Goal: Find specific page/section: Find specific page/section

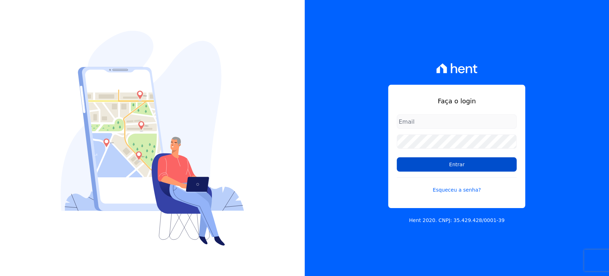
type input "[PERSON_NAME][EMAIL_ADDRESS][DOMAIN_NAME]"
click at [403, 163] on input "Entrar" at bounding box center [457, 164] width 120 height 14
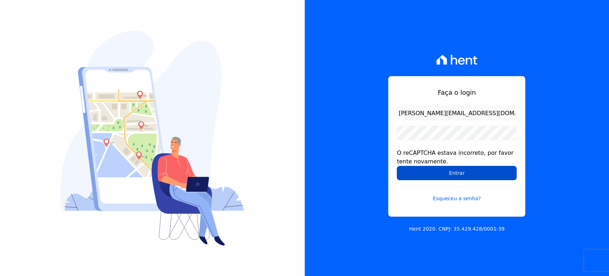
click at [459, 171] on input "Entrar" at bounding box center [457, 173] width 120 height 14
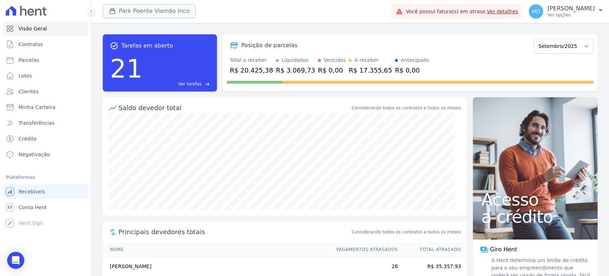
click at [131, 8] on button "Park Poente Viamão Inco" at bounding box center [149, 11] width 93 height 14
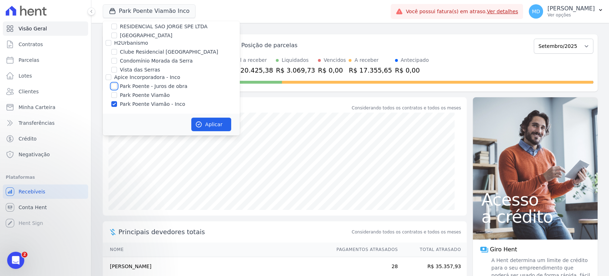
click at [116, 85] on input "Park Poente - Juros de obra" at bounding box center [114, 86] width 6 height 6
checkbox input "true"
click at [115, 94] on input "Park Poente Viamão" at bounding box center [114, 95] width 6 height 6
checkbox input "true"
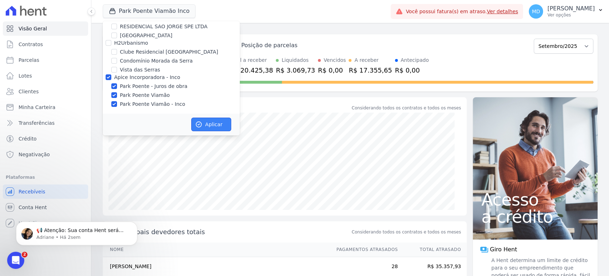
click at [212, 121] on button "Aplicar" at bounding box center [211, 124] width 40 height 14
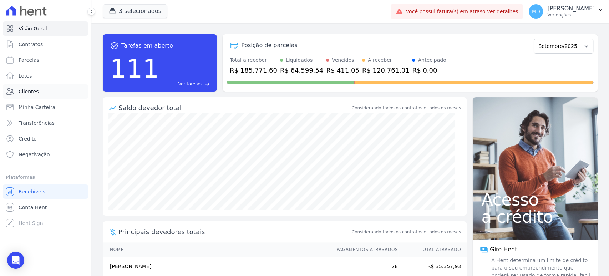
click at [26, 91] on span "Clientes" at bounding box center [29, 91] width 20 height 7
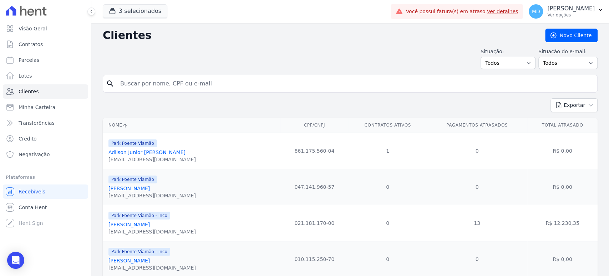
click at [173, 85] on input "search" at bounding box center [355, 83] width 479 height 14
paste input "PAULO EDUARDO SILVA DE SOUZA"
type input "PAULO EDUARDO SILVA DE SOUZA"
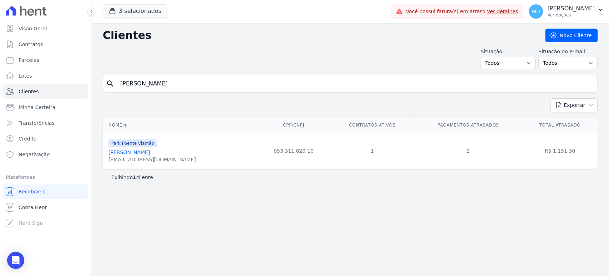
click at [143, 153] on link "Paulo Eduardo Silva De Souza" at bounding box center [129, 152] width 41 height 6
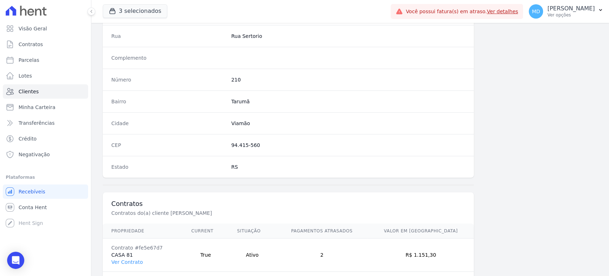
scroll to position [391, 0]
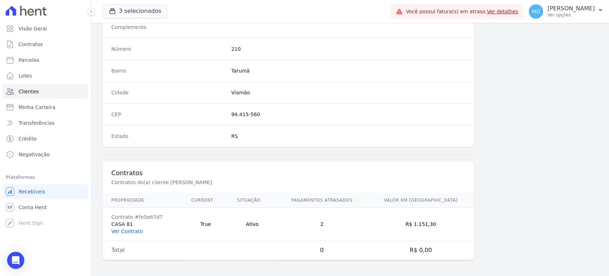
click at [122, 229] on link "Ver Contrato" at bounding box center [126, 231] width 31 height 6
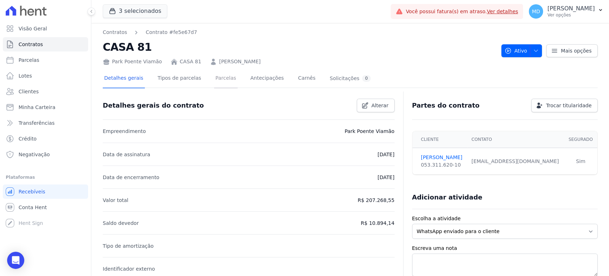
click at [215, 81] on link "Parcelas" at bounding box center [226, 78] width 24 height 19
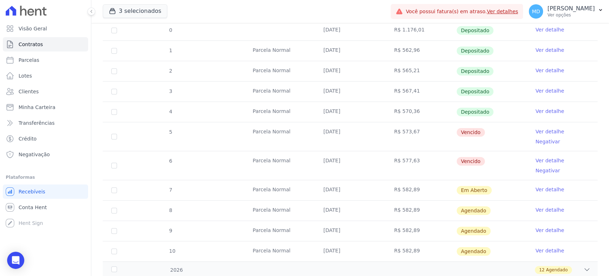
scroll to position [238, 0]
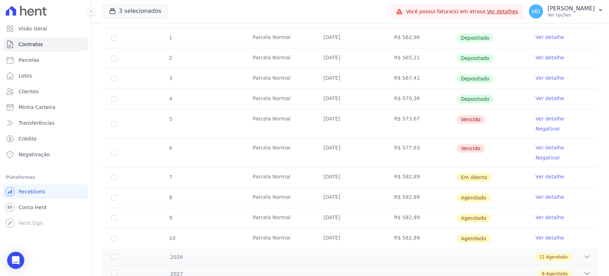
drag, startPoint x: 321, startPoint y: 159, endPoint x: 350, endPoint y: 159, distance: 29.6
click at [350, 167] on td "10/09/2025" at bounding box center [350, 177] width 71 height 20
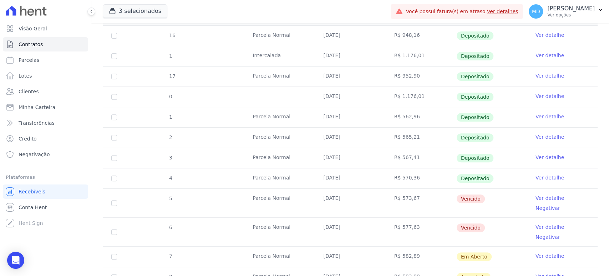
scroll to position [247, 0]
